Goal: Obtain resource: Download file/media

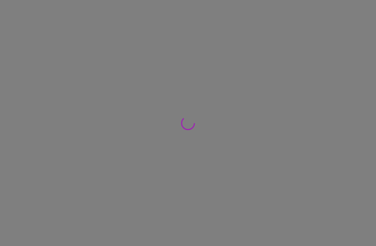
click at [37, 74] on div at bounding box center [188, 123] width 376 height 246
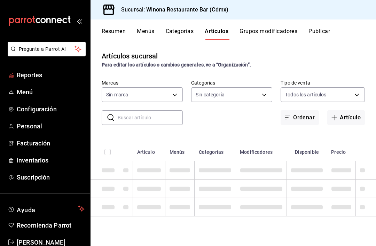
click at [33, 78] on span "Reportes" at bounding box center [51, 74] width 68 height 9
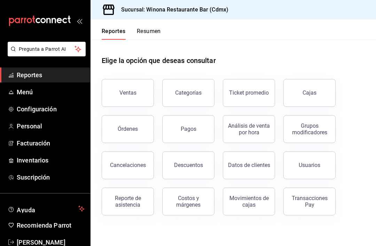
click at [30, 73] on span "Reportes" at bounding box center [51, 74] width 68 height 9
click at [128, 79] on button "Ventas" at bounding box center [128, 93] width 52 height 28
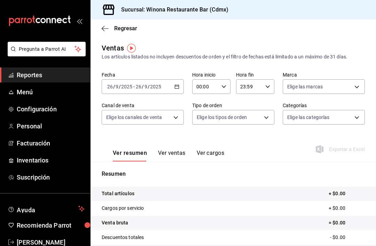
click at [179, 84] on div "[DATE] [DATE] - [DATE] [DATE]" at bounding box center [143, 86] width 82 height 15
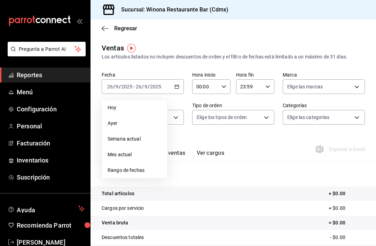
click at [149, 171] on span "Rango de fechas" at bounding box center [134, 170] width 54 height 7
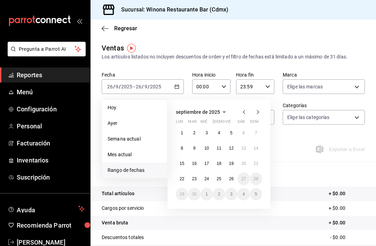
click at [240, 112] on icon "button" at bounding box center [244, 112] width 8 height 8
click at [235, 131] on button "1" at bounding box center [231, 133] width 12 height 13
click at [261, 111] on icon "button" at bounding box center [258, 112] width 8 height 8
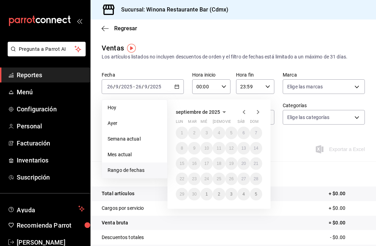
click at [242, 115] on icon "button" at bounding box center [244, 112] width 8 height 8
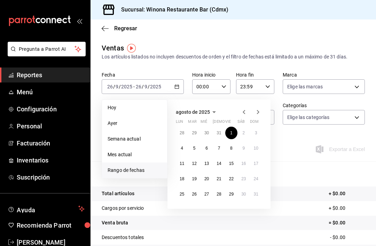
click at [244, 192] on abbr "30" at bounding box center [243, 194] width 5 height 5
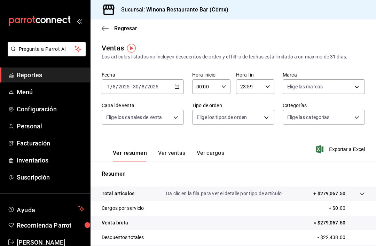
click at [272, 114] on body "Pregunta a Parrot AI Reportes Menú Configuración Personal Facturación Inventari…" at bounding box center [188, 123] width 376 height 246
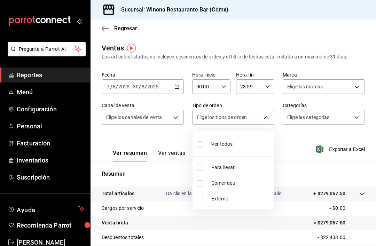
click at [265, 120] on div at bounding box center [188, 123] width 376 height 246
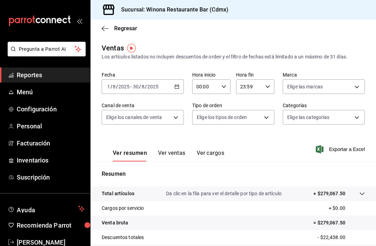
click at [342, 115] on body "Pregunta a Parrot AI Reportes Menú Configuración Personal Facturación Inventari…" at bounding box center [188, 123] width 376 height 246
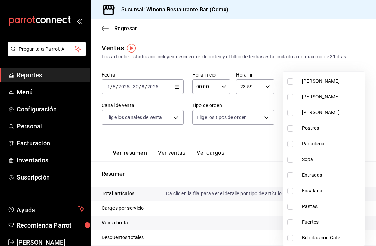
scroll to position [179, 0]
click at [292, 221] on input "checkbox" at bounding box center [290, 222] width 6 height 6
checkbox input "true"
type input "089d18c2-d755-426e-90b1-0e4ca34566f6"
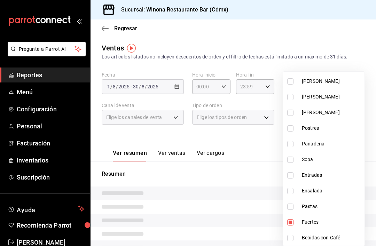
click at [289, 209] on input "checkbox" at bounding box center [290, 206] width 6 height 6
checkbox input "true"
type input "089d18c2-d755-426e-90b1-0e4ca34566f6,1c545bda-0f3b-4897-bb41-9f1757d04c58"
click at [290, 191] on input "checkbox" at bounding box center [290, 191] width 6 height 6
checkbox input "true"
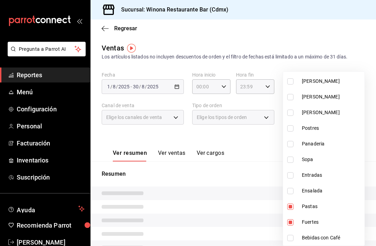
type input "089d18c2-d755-426e-90b1-0e4ca34566f6,1c545bda-0f3b-4897-bb41-9f1757d04c58,09c9a…"
click at [290, 177] on input "checkbox" at bounding box center [290, 175] width 6 height 6
checkbox input "true"
type input "089d18c2-d755-426e-90b1-0e4ca34566f6,1c545bda-0f3b-4897-bb41-9f1757d04c58,09c9a…"
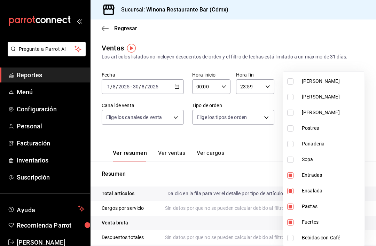
click at [291, 160] on input "checkbox" at bounding box center [290, 160] width 6 height 6
checkbox input "true"
type input "089d18c2-d755-426e-90b1-0e4ca34566f6,1c545bda-0f3b-4897-bb41-9f1757d04c58,09c9a…"
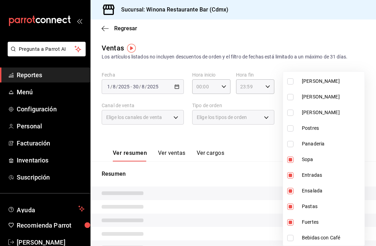
click at [290, 142] on input "checkbox" at bounding box center [290, 144] width 6 height 6
checkbox input "true"
type input "089d18c2-d755-426e-90b1-0e4ca34566f6,1c545bda-0f3b-4897-bb41-9f1757d04c58,09c9a…"
click at [290, 131] on input "checkbox" at bounding box center [290, 128] width 6 height 6
checkbox input "true"
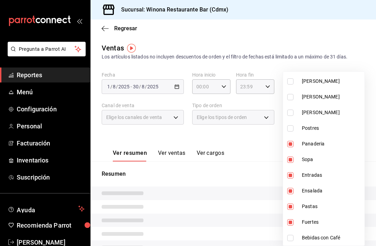
type input "089d18c2-d755-426e-90b1-0e4ca34566f6,1c545bda-0f3b-4897-bb41-9f1757d04c58,09c9a…"
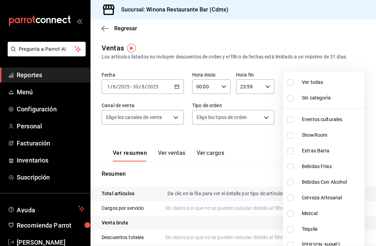
click at [371, 47] on div at bounding box center [188, 123] width 376 height 246
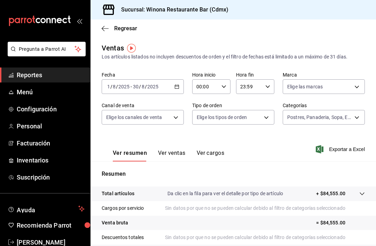
click at [182, 154] on button "Ver ventas" at bounding box center [171, 156] width 27 height 12
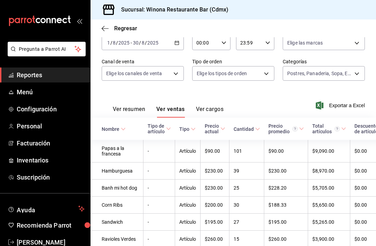
scroll to position [45, 0]
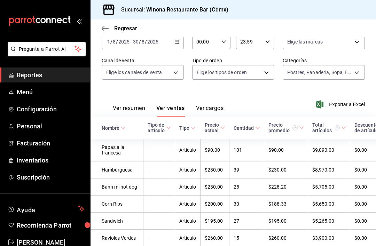
click at [356, 100] on span "Exportar a Excel" at bounding box center [341, 104] width 48 height 8
click at [174, 44] on div "[DATE] [DATE] - [DATE] [DATE]" at bounding box center [143, 41] width 82 height 15
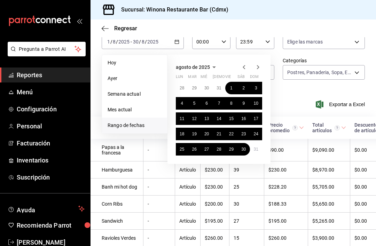
click at [259, 66] on icon "button" at bounding box center [258, 67] width 8 height 8
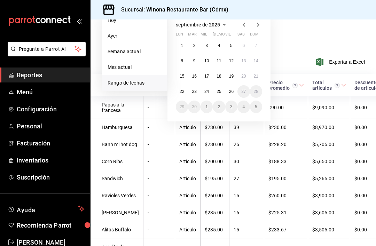
scroll to position [82, 0]
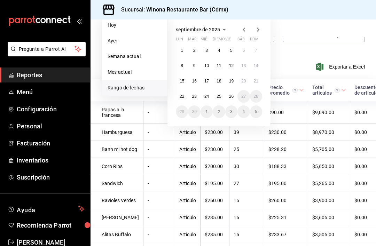
click at [231, 99] on abbr "26" at bounding box center [231, 96] width 5 height 5
click at [181, 49] on abbr "1" at bounding box center [182, 50] width 2 height 5
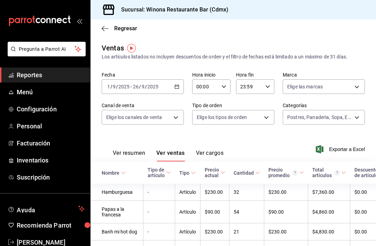
click at [359, 116] on body "Pregunta a Parrot AI Reportes Menú Configuración Personal Facturación Inventari…" at bounding box center [188, 123] width 376 height 246
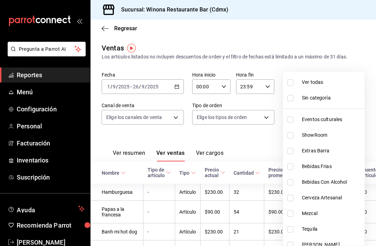
scroll to position [-6, 0]
click at [316, 37] on div at bounding box center [188, 123] width 376 height 246
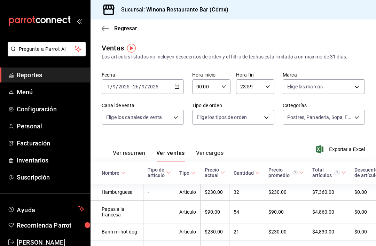
click at [342, 152] on span "Exportar a Excel" at bounding box center [341, 149] width 48 height 8
